Goal: Transaction & Acquisition: Purchase product/service

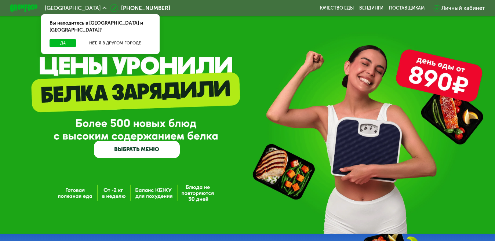
click at [170, 77] on div "GrowFood — доставка правильного питания ВЫБРАТЬ МЕНЮ" at bounding box center [247, 117] width 495 height 234
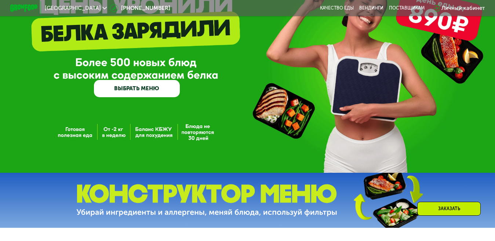
scroll to position [73, 0]
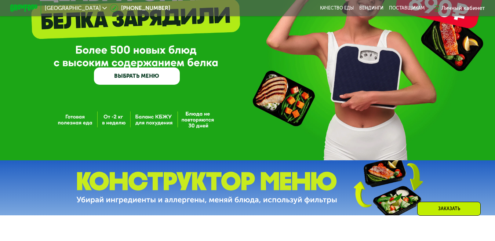
click at [171, 75] on link "ВЫБРАТЬ МЕНЮ" at bounding box center [137, 76] width 86 height 17
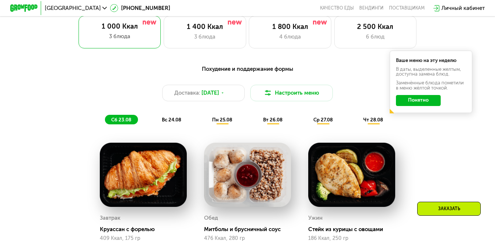
scroll to position [300, 0]
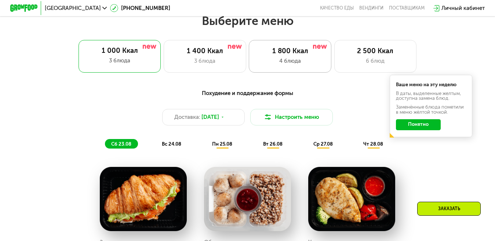
click at [279, 53] on div "1 800 Ккал" at bounding box center [290, 51] width 68 height 8
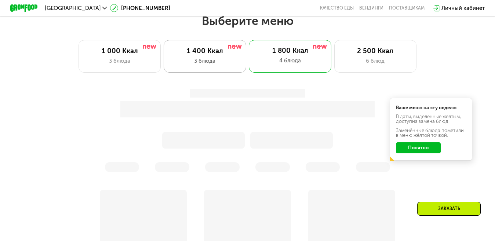
click at [249, 59] on div "1 400 Ккал 3 блюда" at bounding box center [290, 56] width 83 height 33
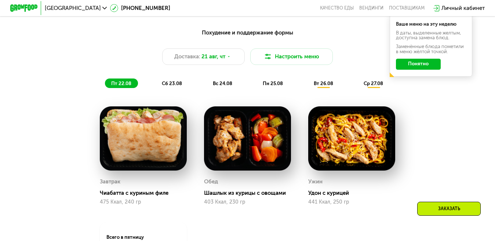
scroll to position [410, 0]
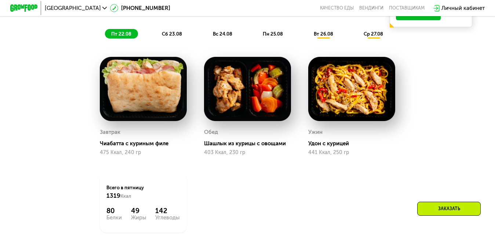
click at [167, 37] on span "сб 23.08" at bounding box center [172, 34] width 20 height 6
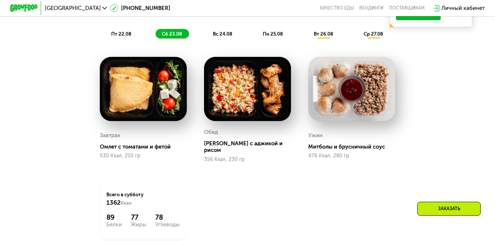
click at [224, 37] on span "вс 24.08" at bounding box center [222, 34] width 19 height 6
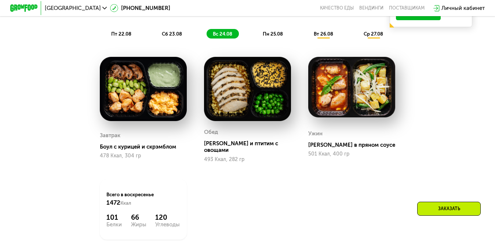
click at [275, 37] on span "пн 25.08" at bounding box center [273, 34] width 20 height 6
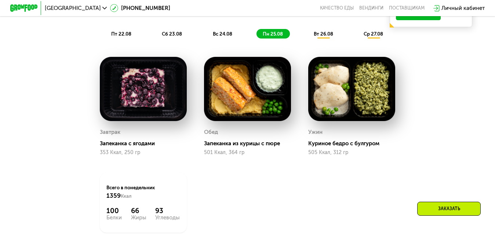
click at [358, 35] on div "вт 26.08" at bounding box center [374, 34] width 33 height 10
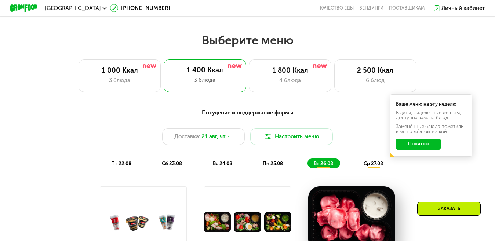
scroll to position [263, 0]
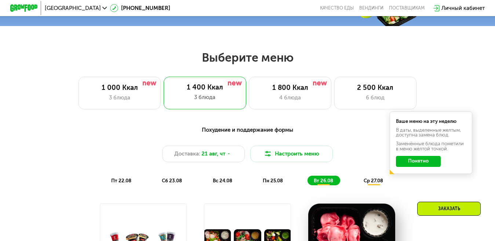
click at [374, 183] on span "ср 27.08" at bounding box center [373, 181] width 19 height 6
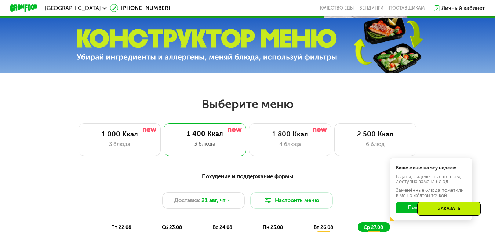
scroll to position [79, 0]
